Goal: Task Accomplishment & Management: Manage account settings

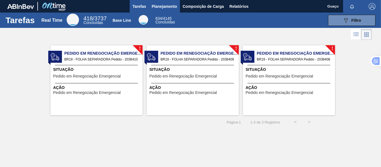
click at [165, 5] on span "Planejamento" at bounding box center [164, 6] width 25 height 7
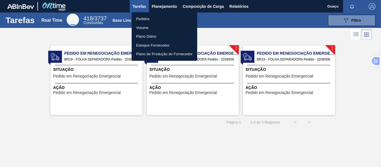
click at [147, 19] on li "Pedidos" at bounding box center [163, 18] width 65 height 9
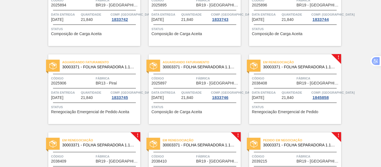
scroll to position [179, 0]
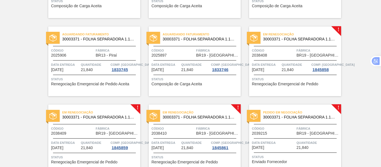
click at [263, 60] on div "Em renegociação 30003371 - FOLHA SEPARADORA 1.175 mm x 980 mm; Código 2038408 F…" at bounding box center [295, 61] width 92 height 70
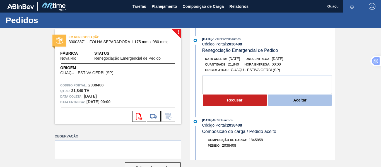
click at [294, 101] on button "Aceitar" at bounding box center [300, 99] width 64 height 11
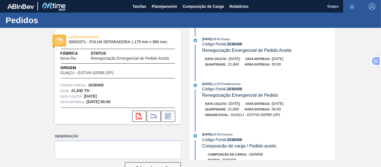
scroll to position [56, 0]
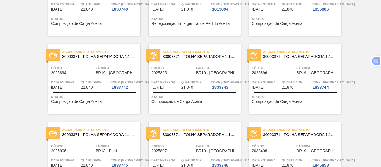
scroll to position [195, 0]
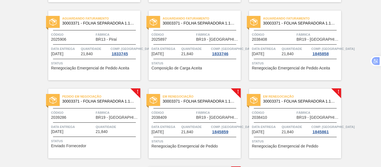
click at [118, 128] on span "Quantidade" at bounding box center [117, 127] width 43 height 6
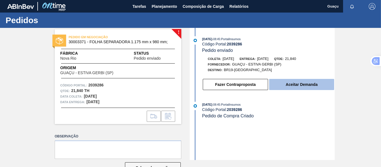
click at [299, 86] on button "Aceitar Demanda" at bounding box center [301, 84] width 65 height 11
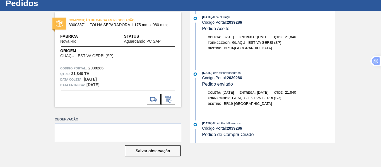
scroll to position [53, 0]
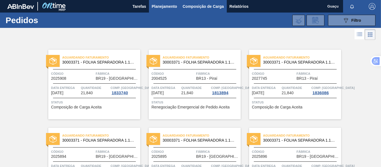
click at [207, 8] on span "Composição de Carga" at bounding box center [202, 6] width 41 height 7
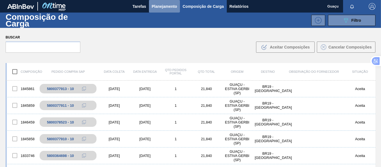
click at [175, 7] on span "Planejamento" at bounding box center [164, 6] width 25 height 7
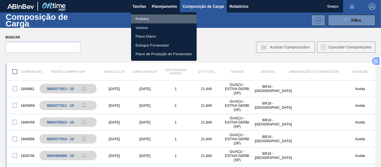
click at [148, 19] on li "Pedidos" at bounding box center [163, 18] width 65 height 9
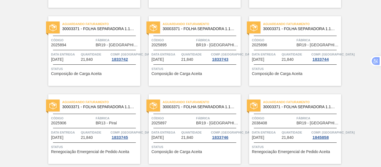
scroll to position [223, 0]
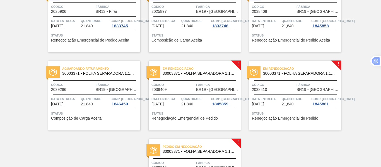
click at [207, 93] on div "Em renegociação 30003371 - FOLHA SEPARADORA 1.175 mm x 980 mm; Código 2038409 F…" at bounding box center [194, 96] width 92 height 70
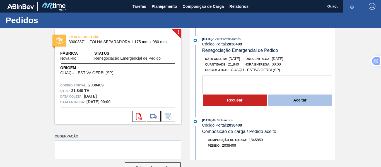
click at [303, 97] on button "Aceitar" at bounding box center [300, 99] width 64 height 11
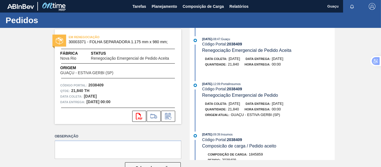
scroll to position [84, 0]
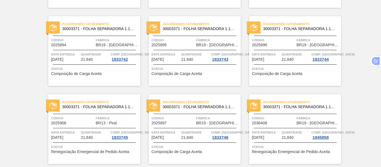
scroll to position [223, 0]
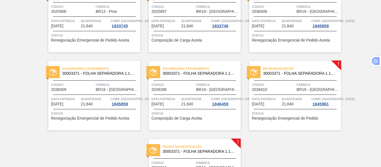
click at [273, 88] on div "Código 2038410" at bounding box center [273, 87] width 43 height 10
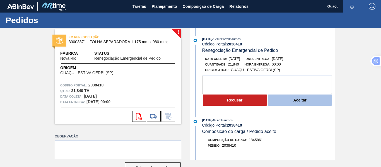
click at [299, 97] on button "Aceitar" at bounding box center [300, 99] width 64 height 11
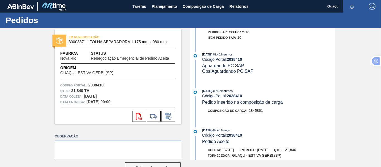
scroll to position [84, 0]
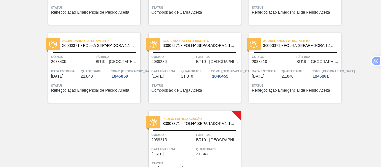
scroll to position [285, 0]
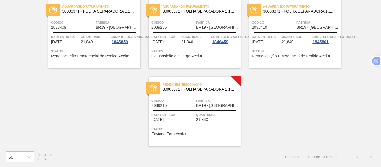
click at [189, 96] on div "Pedido em Negociação 30003371 - FOLHA SEPARADORA 1.175 mm x 980 mm; Código 2039…" at bounding box center [194, 112] width 92 height 70
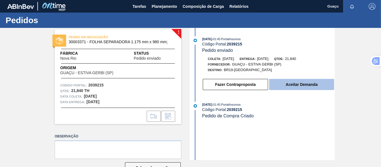
click at [295, 86] on button "Aceitar Demanda" at bounding box center [301, 84] width 65 height 11
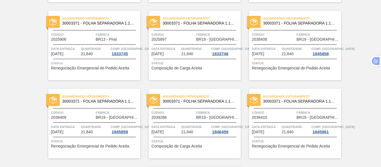
scroll to position [251, 0]
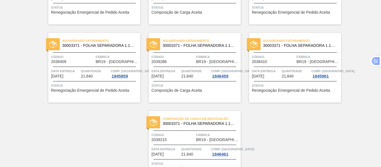
click at [101, 65] on div "Aguardando Faturamento 30003371 - FOLHA SEPARADORA 1.175 mm x 980 mm; Código 20…" at bounding box center [94, 68] width 92 height 70
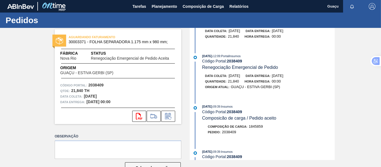
scroll to position [56, 0]
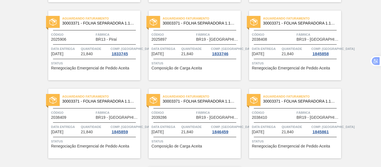
scroll to position [285, 0]
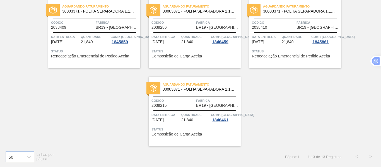
click at [170, 110] on div at bounding box center [194, 110] width 83 height 0
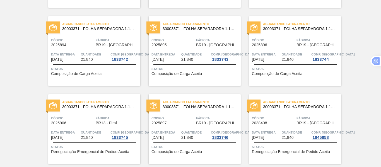
scroll to position [139, 0]
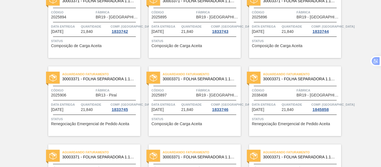
click at [278, 106] on span "Data entrega" at bounding box center [266, 105] width 28 height 6
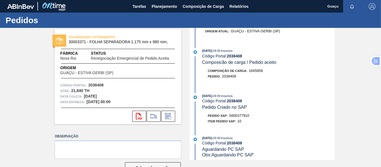
scroll to position [111, 0]
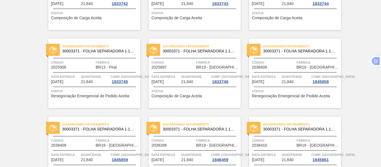
scroll to position [195, 0]
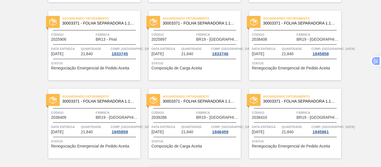
click at [81, 120] on div "Aguardando Faturamento 30003371 - FOLHA SEPARADORA 1.175 mm x 980 mm; Código 20…" at bounding box center [94, 124] width 92 height 70
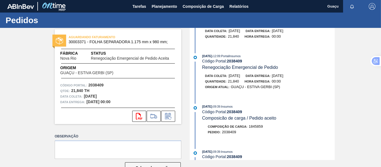
scroll to position [56, 0]
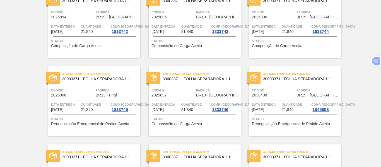
scroll to position [195, 0]
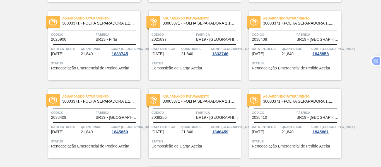
click at [181, 125] on span "Quantidade" at bounding box center [195, 127] width 28 height 6
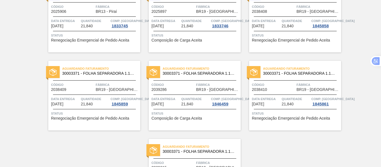
scroll to position [251, 0]
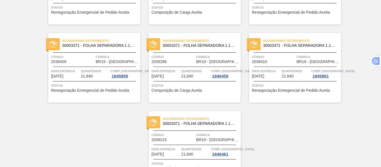
click at [280, 74] on div "Data entrega [DATE] Quantidade 21,840 Comp. Carga 1845861" at bounding box center [295, 73] width 92 height 10
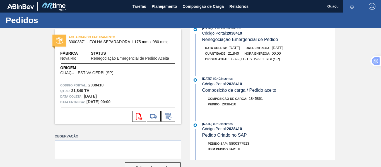
scroll to position [84, 0]
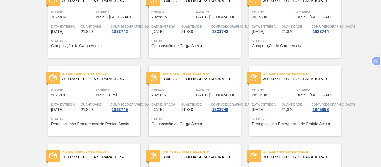
scroll to position [279, 0]
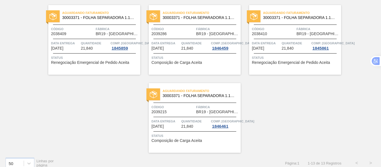
click at [178, 121] on span "Data entrega" at bounding box center [165, 121] width 28 height 6
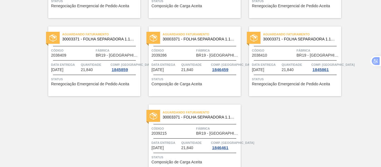
scroll to position [285, 0]
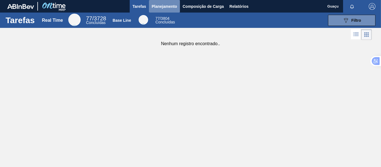
click at [166, 6] on span "Planejamento" at bounding box center [164, 6] width 25 height 7
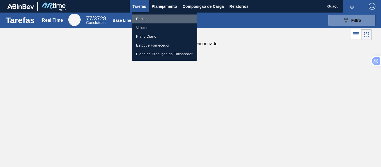
click at [150, 21] on li "Pedidos" at bounding box center [163, 18] width 65 height 9
